Goal: Task Accomplishment & Management: Complete application form

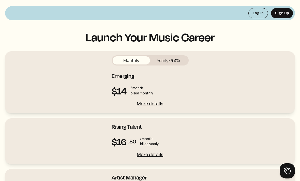
click at [172, 62] on span "-42%" at bounding box center [174, 60] width 12 height 5
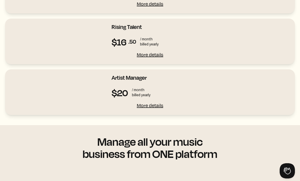
scroll to position [100, 0]
click at [147, 106] on div "More details" at bounding box center [149, 105] width 77 height 7
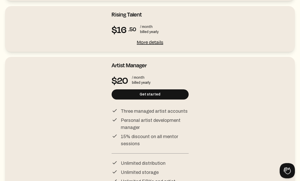
scroll to position [95, 0]
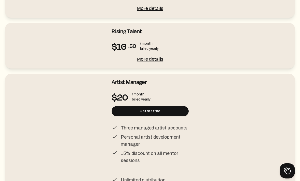
click at [148, 57] on div "More details" at bounding box center [149, 58] width 77 height 7
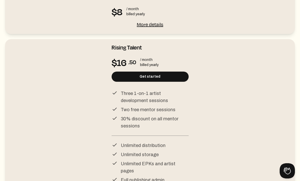
scroll to position [0, 0]
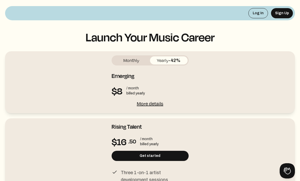
click at [146, 103] on div "More details" at bounding box center [149, 103] width 77 height 7
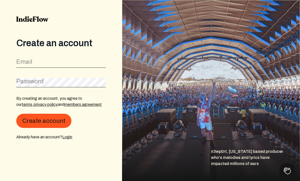
click at [29, 56] on div "Email" at bounding box center [60, 61] width 89 height 11
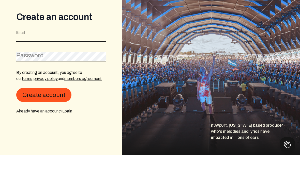
type input "[EMAIL_ADDRESS][DOMAIN_NAME]"
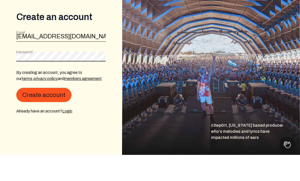
scroll to position [16, 0]
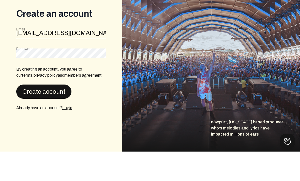
click at [33, 114] on button "Create account" at bounding box center [43, 121] width 55 height 14
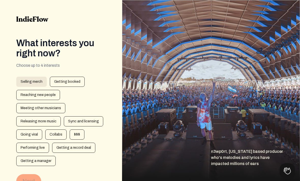
click at [27, 83] on div "Selling merch" at bounding box center [31, 82] width 30 height 10
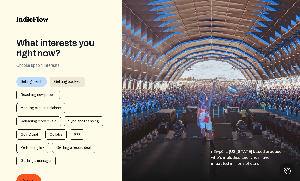
click at [69, 84] on div "Getting booked" at bounding box center [67, 82] width 35 height 10
click at [36, 98] on div "Reaching new people" at bounding box center [38, 95] width 44 height 10
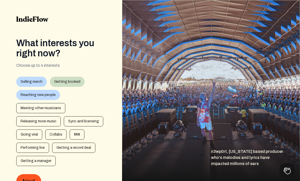
click at [68, 82] on div "Getting booked" at bounding box center [67, 82] width 35 height 10
click at [61, 83] on div "Getting booked" at bounding box center [67, 82] width 35 height 10
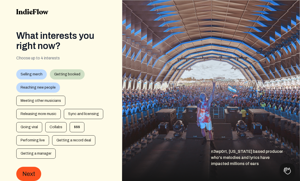
scroll to position [7, 0]
click at [31, 116] on div "Releasing more music" at bounding box center [38, 114] width 44 height 10
click at [28, 87] on div "Reaching new people" at bounding box center [38, 88] width 44 height 10
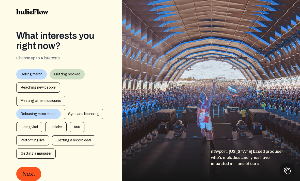
click at [37, 117] on div "Releasing more music" at bounding box center [38, 114] width 44 height 10
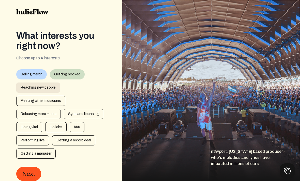
click at [30, 87] on div "Reaching new people" at bounding box center [38, 88] width 44 height 10
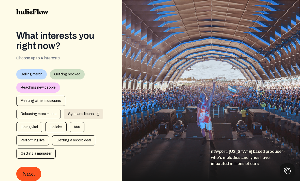
click at [76, 115] on div "Sync and licensing" at bounding box center [83, 114] width 39 height 10
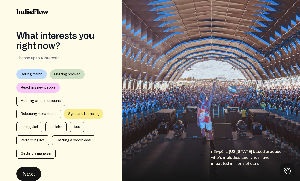
click at [30, 167] on button "Next" at bounding box center [28, 174] width 25 height 14
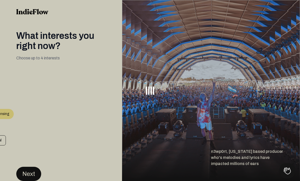
scroll to position [0, 0]
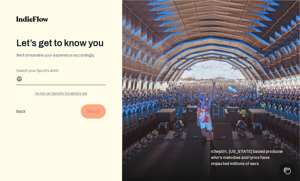
click at [35, 78] on input "Search your Spotify artist" at bounding box center [60, 81] width 89 height 8
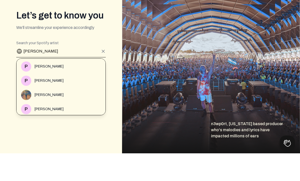
scroll to position [46, 0]
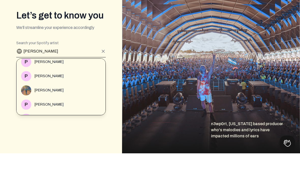
type input "Pete Jacobs"
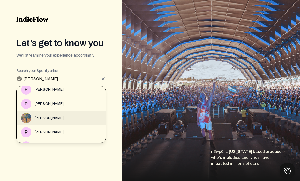
click at [37, 116] on span "Pete Jacobs" at bounding box center [48, 118] width 29 height 5
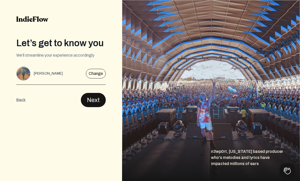
click at [97, 93] on button "Next" at bounding box center [93, 100] width 25 height 14
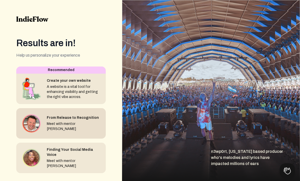
click at [61, 121] on div "Meet with mentor Eric McLellan" at bounding box center [74, 126] width 55 height 10
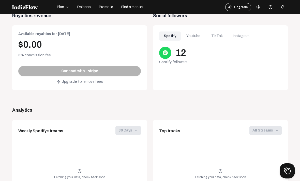
scroll to position [210, 0]
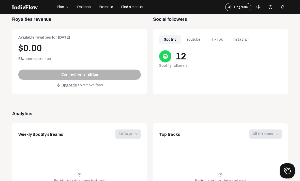
click at [190, 36] on div "Youtube" at bounding box center [194, 39] width 22 height 9
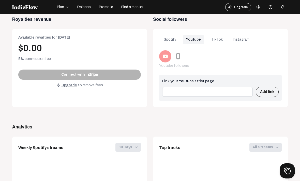
click at [236, 91] on input at bounding box center [207, 92] width 90 height 10
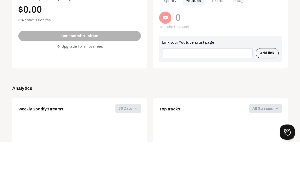
type input "N"
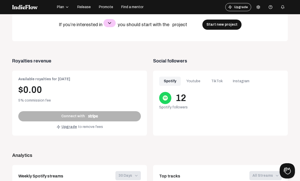
scroll to position [173, 0]
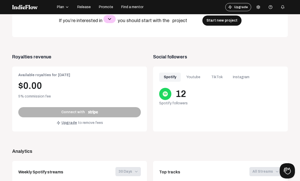
click at [265, 102] on div "12 Spotify followers" at bounding box center [220, 97] width 122 height 18
click at [198, 80] on div "Youtube" at bounding box center [194, 77] width 22 height 9
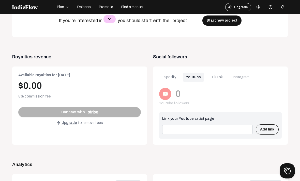
click at [212, 129] on input at bounding box center [207, 130] width 90 height 10
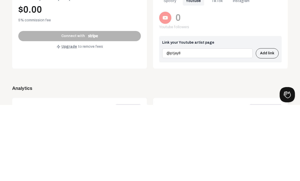
type input "@ptjay87"
click at [268, 124] on button "Add link" at bounding box center [266, 129] width 23 height 10
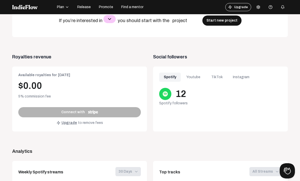
click at [191, 73] on div "Youtube" at bounding box center [194, 77] width 22 height 9
click at [242, 73] on div "Instagram" at bounding box center [240, 77] width 23 height 9
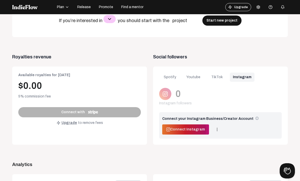
click at [188, 127] on span "Connect Instagram" at bounding box center [187, 129] width 35 height 5
click at [190, 127] on span "Connect Instagram" at bounding box center [187, 129] width 35 height 5
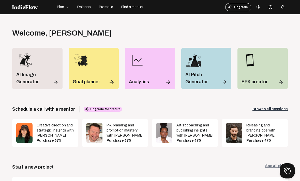
scroll to position [0, 0]
click at [85, 6] on span "Release" at bounding box center [83, 7] width 13 height 5
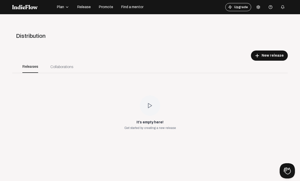
click at [259, 8] on icon at bounding box center [258, 7] width 4 height 4
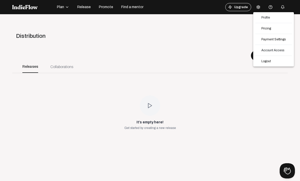
click at [214, 47] on div at bounding box center [150, 90] width 300 height 181
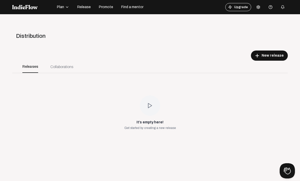
click at [83, 9] on span "Release" at bounding box center [83, 7] width 13 height 5
click at [81, 4] on button "Release" at bounding box center [84, 7] width 20 height 8
click at [275, 56] on span "New release" at bounding box center [272, 55] width 22 height 5
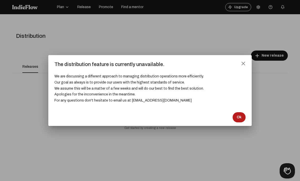
click at [237, 119] on span "Ok" at bounding box center [238, 117] width 5 height 5
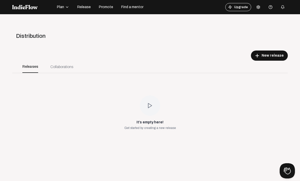
click at [61, 8] on span "Plan" at bounding box center [60, 7] width 7 height 5
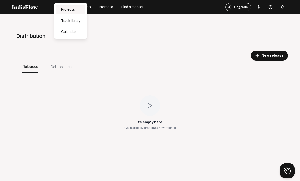
click at [63, 10] on div "Projects" at bounding box center [70, 9] width 29 height 9
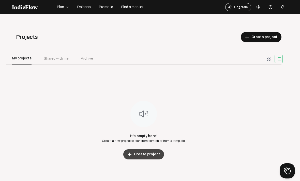
click at [143, 159] on button "add Create project" at bounding box center [143, 154] width 41 height 10
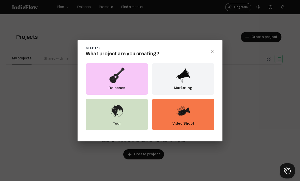
click at [124, 117] on img at bounding box center [117, 111] width 16 height 16
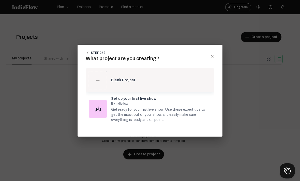
click at [122, 79] on div "Blank Project" at bounding box center [161, 80] width 100 height 5
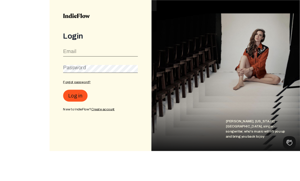
scroll to position [13, 0]
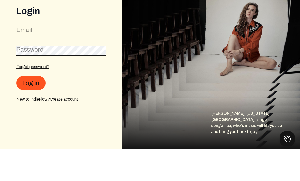
type input "[EMAIL_ADDRESS][DOMAIN_NAME]"
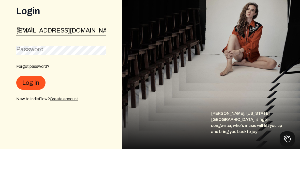
click at [30, 108] on button "Log in" at bounding box center [30, 115] width 29 height 14
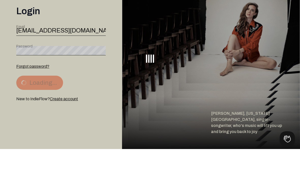
scroll to position [16, 0]
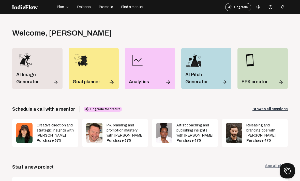
click at [81, 10] on button "Release" at bounding box center [84, 7] width 20 height 8
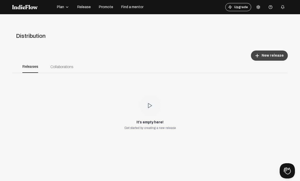
click at [277, 55] on span "New release" at bounding box center [272, 55] width 22 height 5
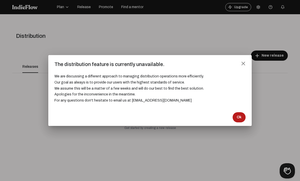
click at [242, 116] on button "Ok" at bounding box center [238, 117] width 13 height 10
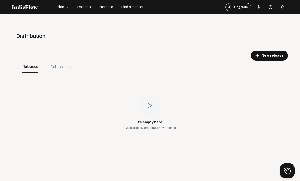
click at [62, 64] on div "Collaborations" at bounding box center [61, 67] width 35 height 12
click at [63, 63] on div "Collaborations" at bounding box center [61, 67] width 35 height 12
click at [62, 68] on div "Collaborations" at bounding box center [61, 66] width 23 height 5
click at [29, 64] on div "Releases" at bounding box center [30, 67] width 16 height 12
click at [104, 8] on span "Promote" at bounding box center [106, 7] width 14 height 5
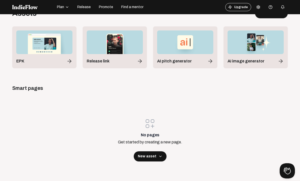
scroll to position [20, 0]
